Goal: Register for event/course

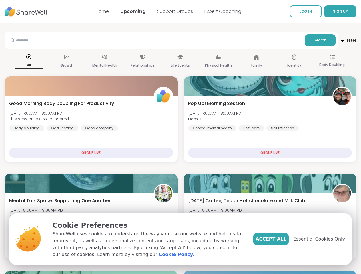
click at [333, 11] on span "SIGN UP" at bounding box center [340, 11] width 15 height 5
click at [314, 40] on span "Search" at bounding box center [320, 40] width 13 height 5
click at [339, 40] on span "Filter" at bounding box center [347, 40] width 17 height 14
click at [43, 61] on div "All" at bounding box center [28, 61] width 27 height 21
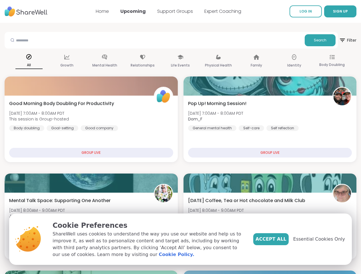
click at [80, 61] on div "Growth" at bounding box center [66, 61] width 27 height 21
